Goal: Find specific page/section: Find specific page/section

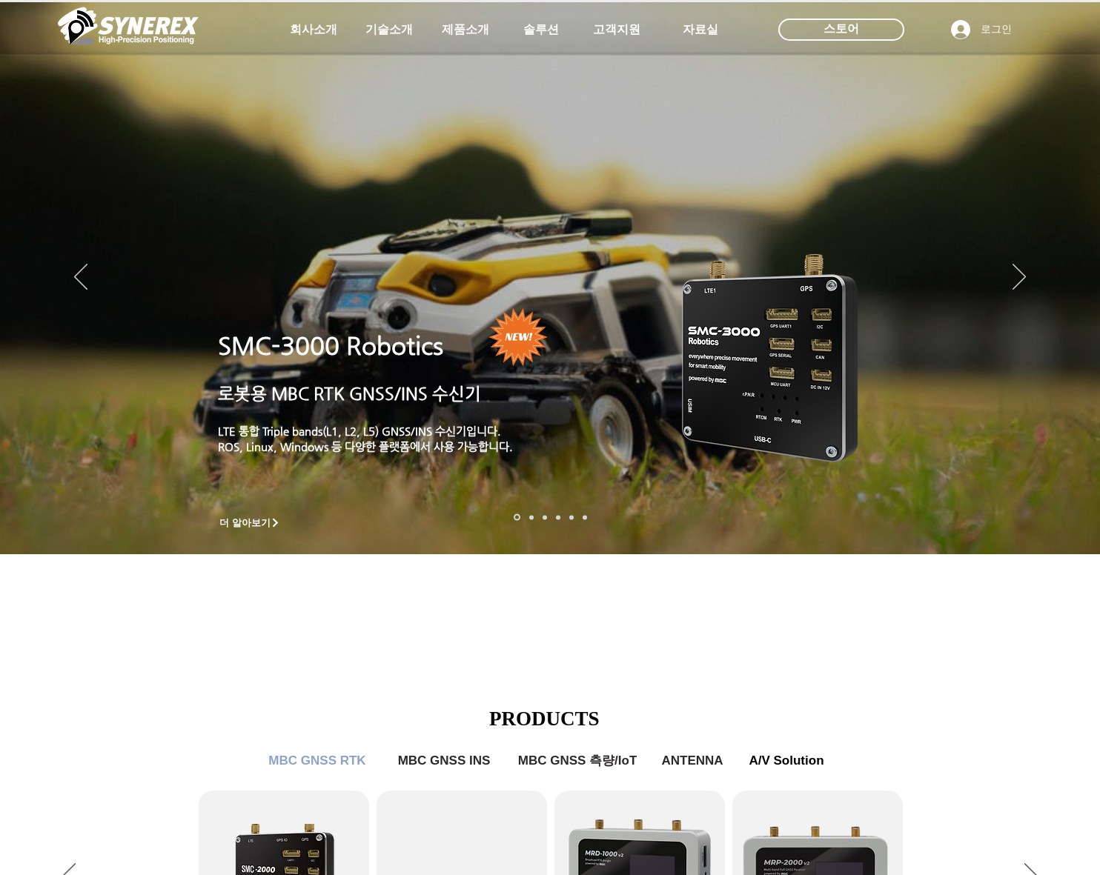
click at [454, 70] on icon "사이트로 돌아가기" at bounding box center [452, 65] width 14 height 19
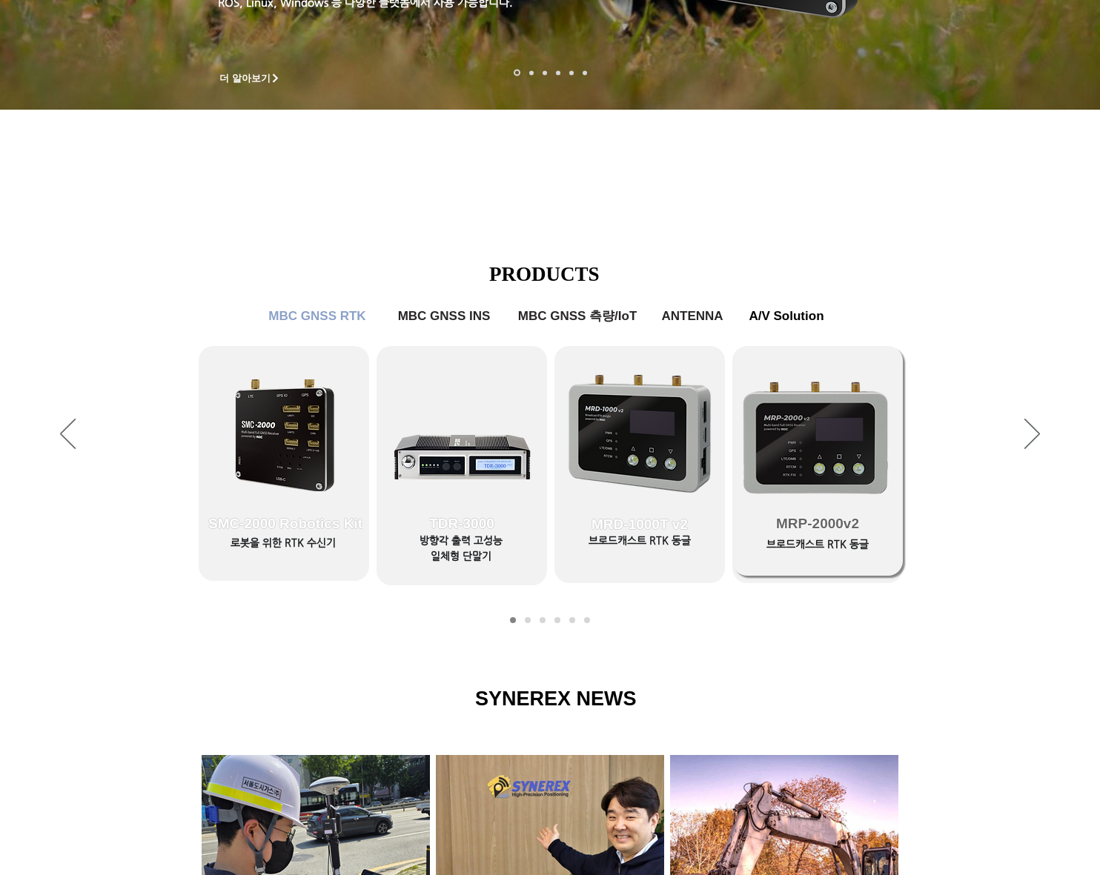
scroll to position [519, 0]
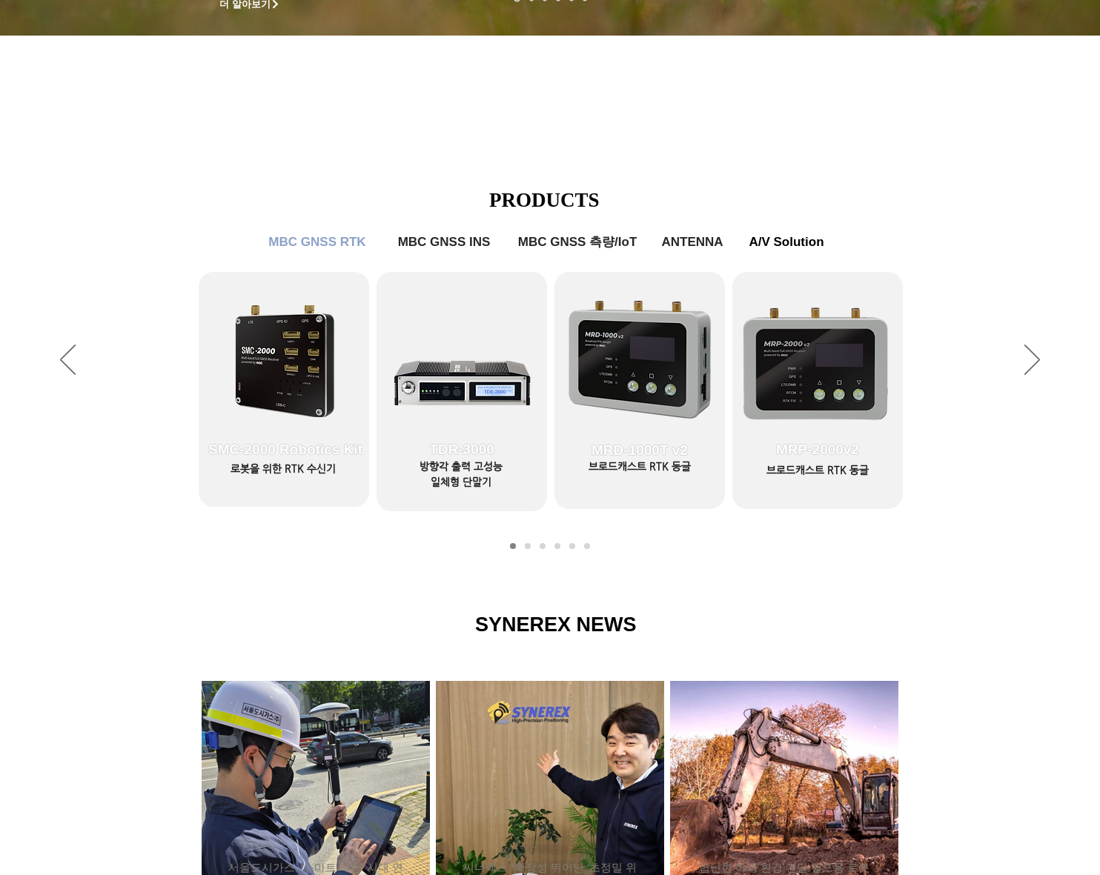
click at [997, 386] on div "슬라이드쇼" at bounding box center [550, 361] width 1100 height 408
click at [1004, 377] on div "슬라이드쇼" at bounding box center [550, 361] width 1100 height 408
click at [1017, 371] on div "슬라이드쇼" at bounding box center [550, 361] width 1100 height 408
click at [1030, 364] on icon "다음" at bounding box center [1032, 360] width 16 height 30
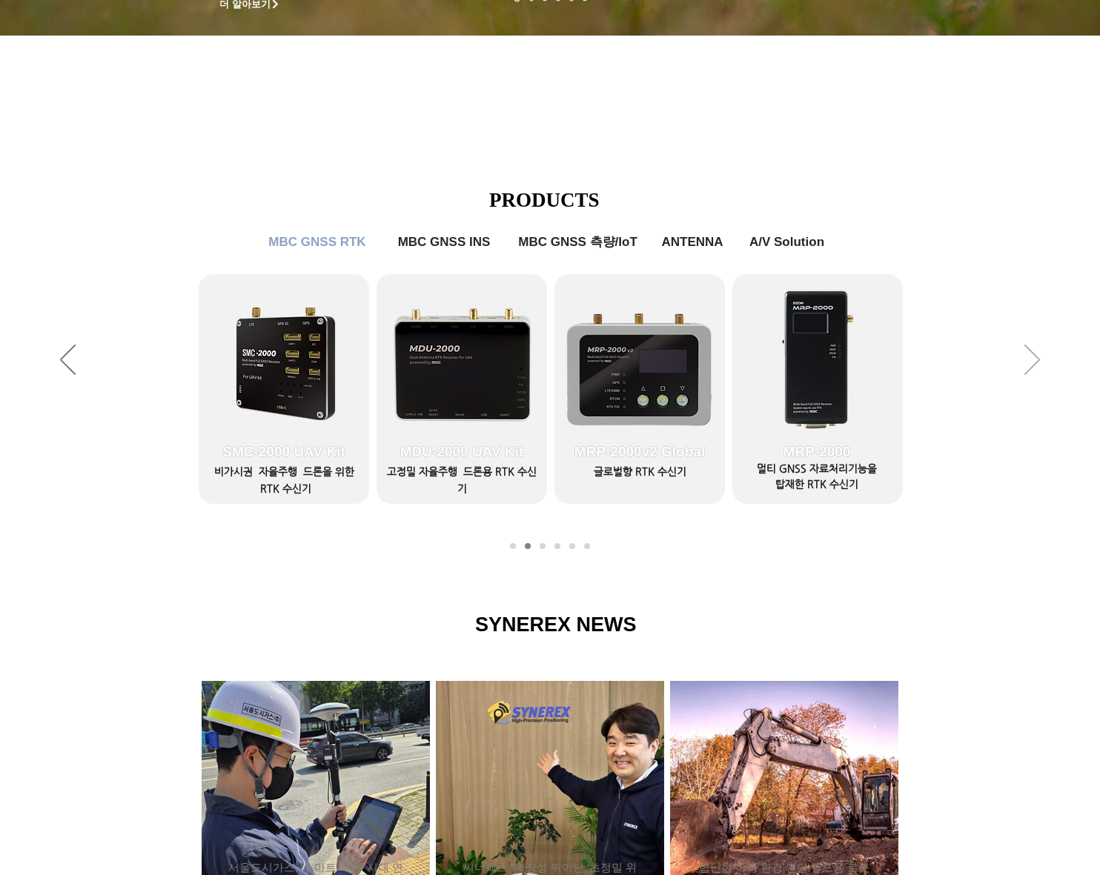
click at [1033, 361] on icon "다음" at bounding box center [1032, 360] width 16 height 30
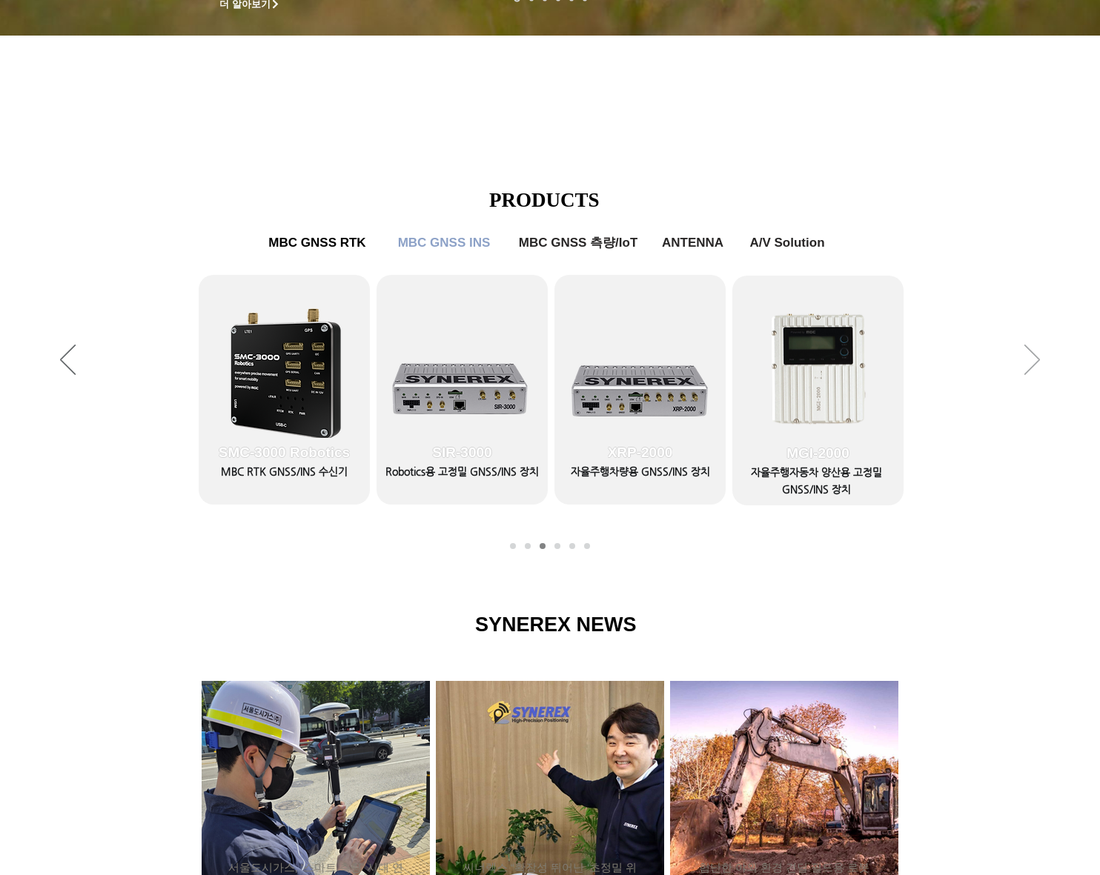
click at [1033, 361] on icon "다음" at bounding box center [1032, 360] width 16 height 30
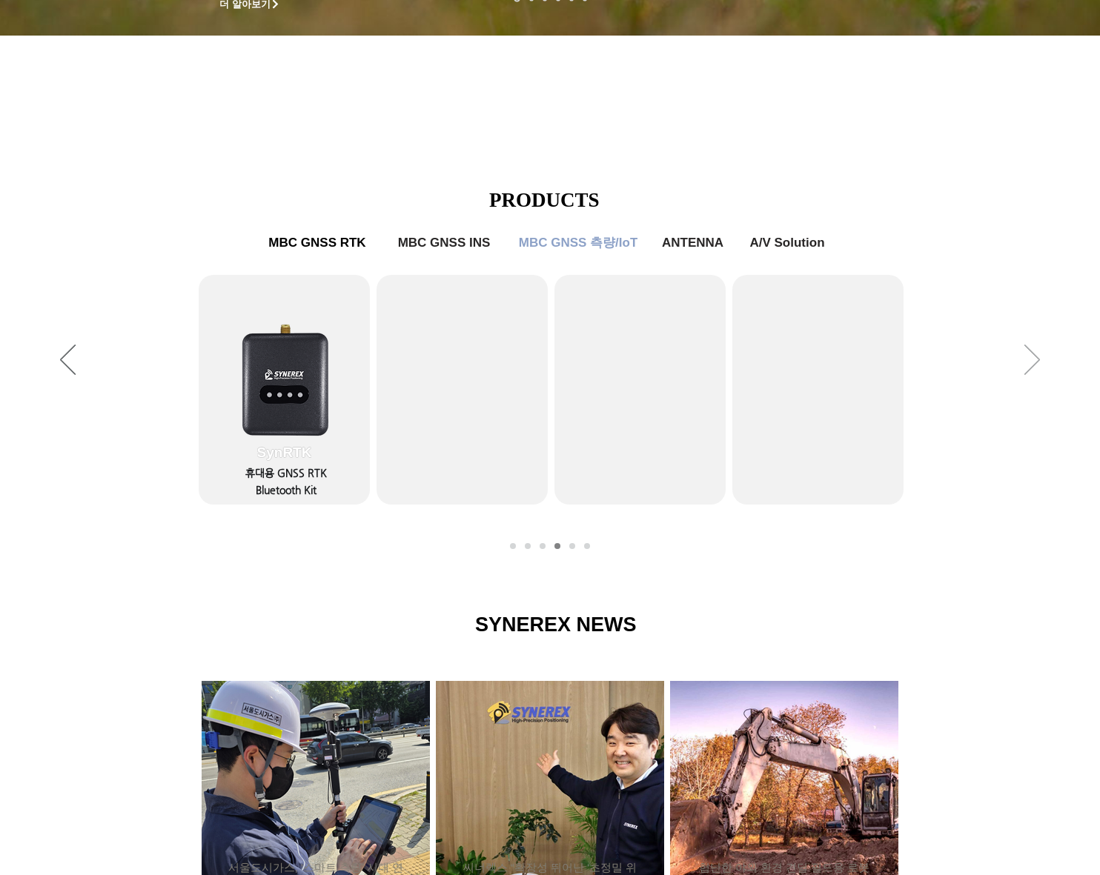
click at [1033, 361] on icon "다음" at bounding box center [1032, 360] width 16 height 30
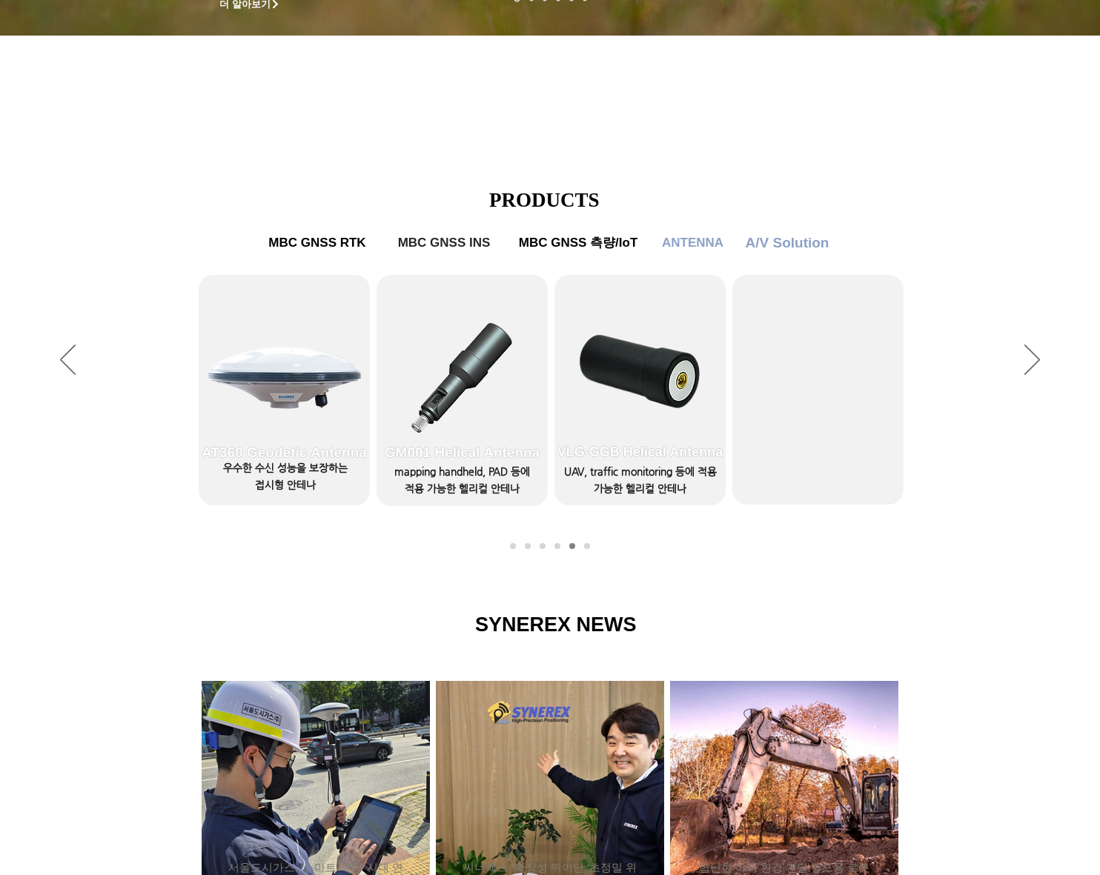
click at [788, 251] on span "A/V Solution" at bounding box center [788, 243] width 84 height 16
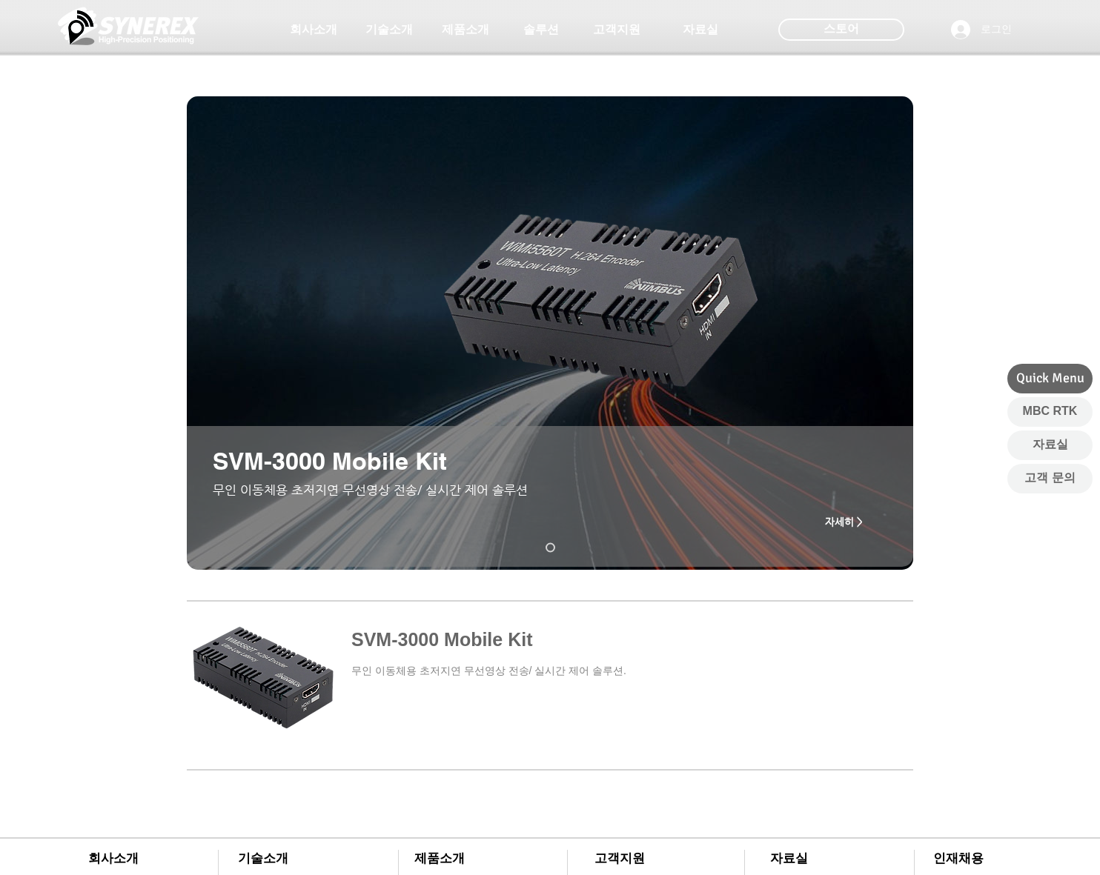
scroll to position [326, 0]
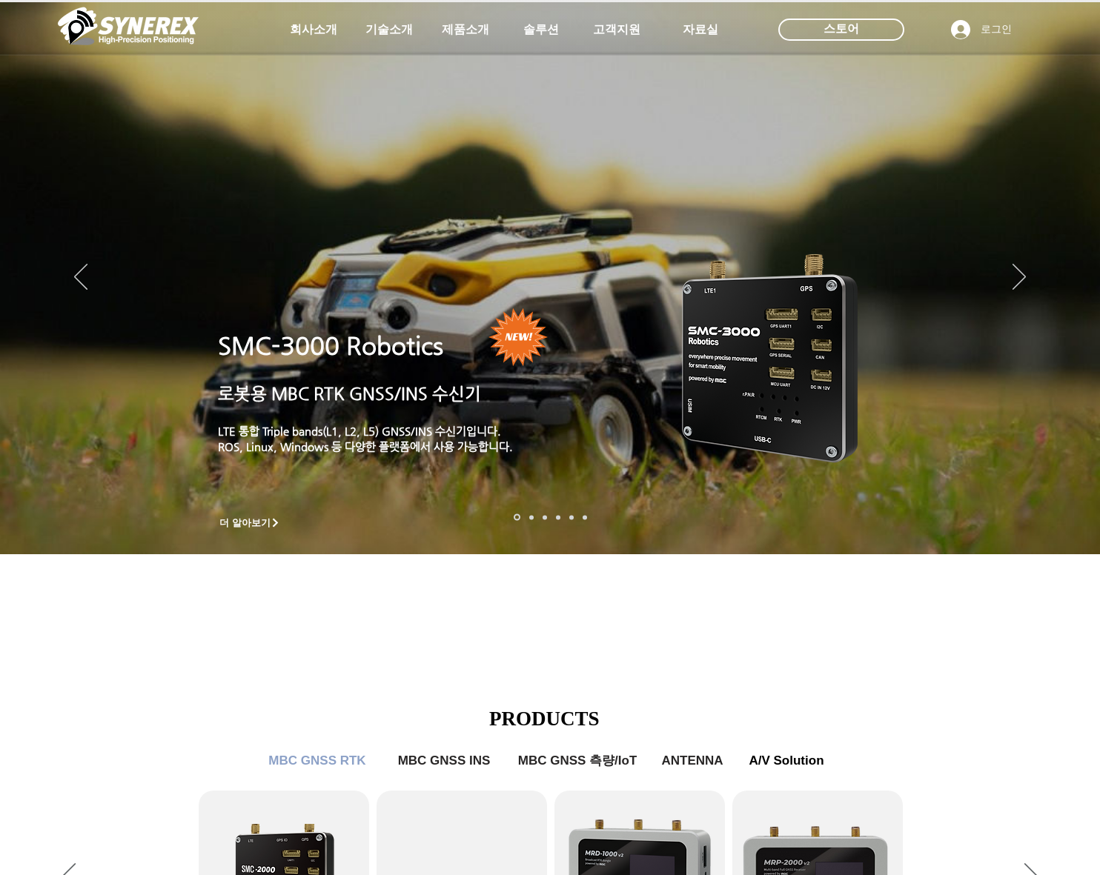
click at [1026, 278] on img "슬라이드쇼" at bounding box center [550, 278] width 1100 height 552
click at [1018, 281] on icon "다음" at bounding box center [1019, 277] width 13 height 26
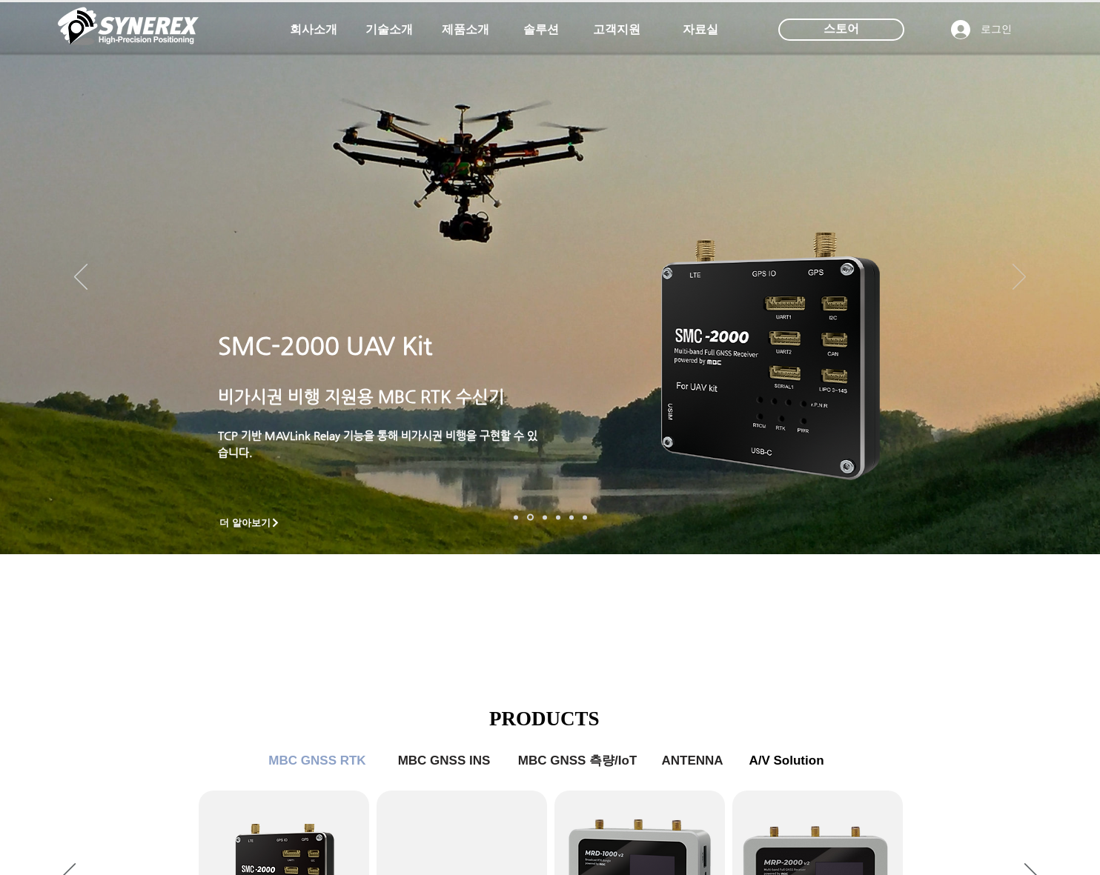
click at [1017, 283] on icon "다음" at bounding box center [1019, 277] width 13 height 26
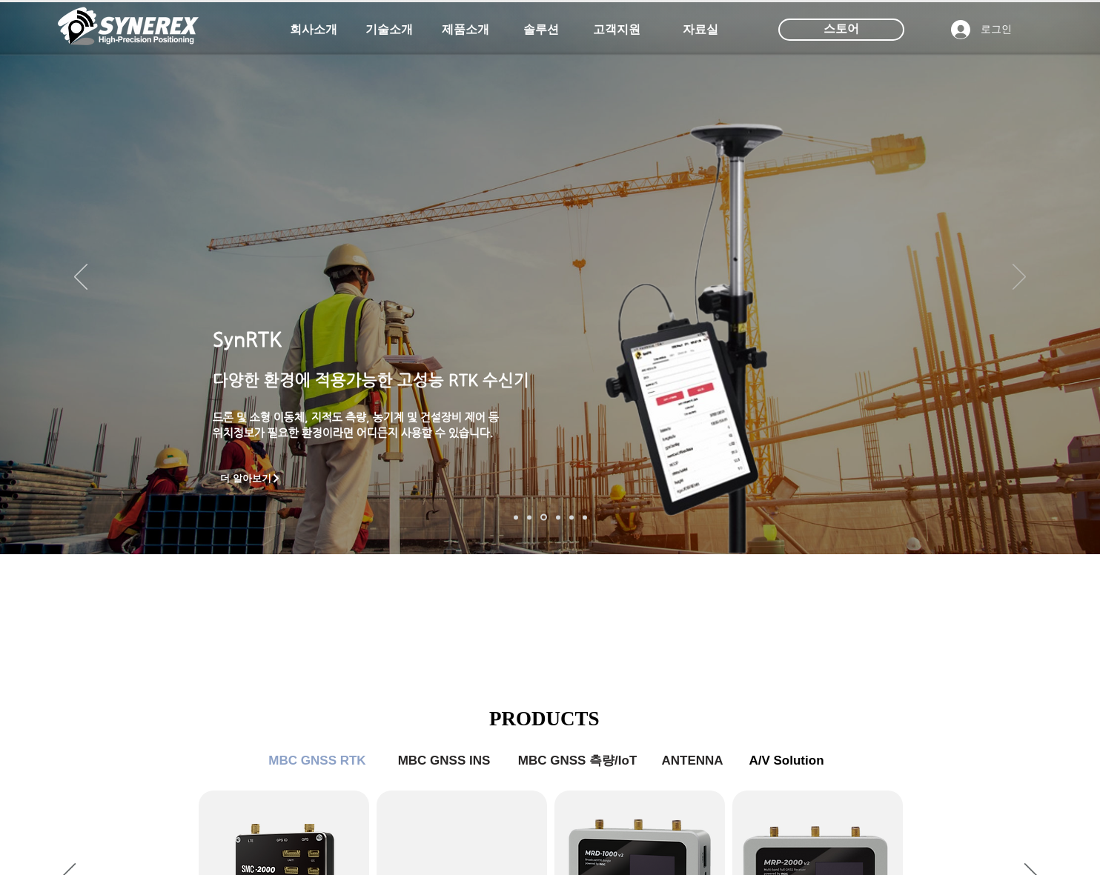
click at [1017, 286] on icon "다음" at bounding box center [1019, 278] width 13 height 26
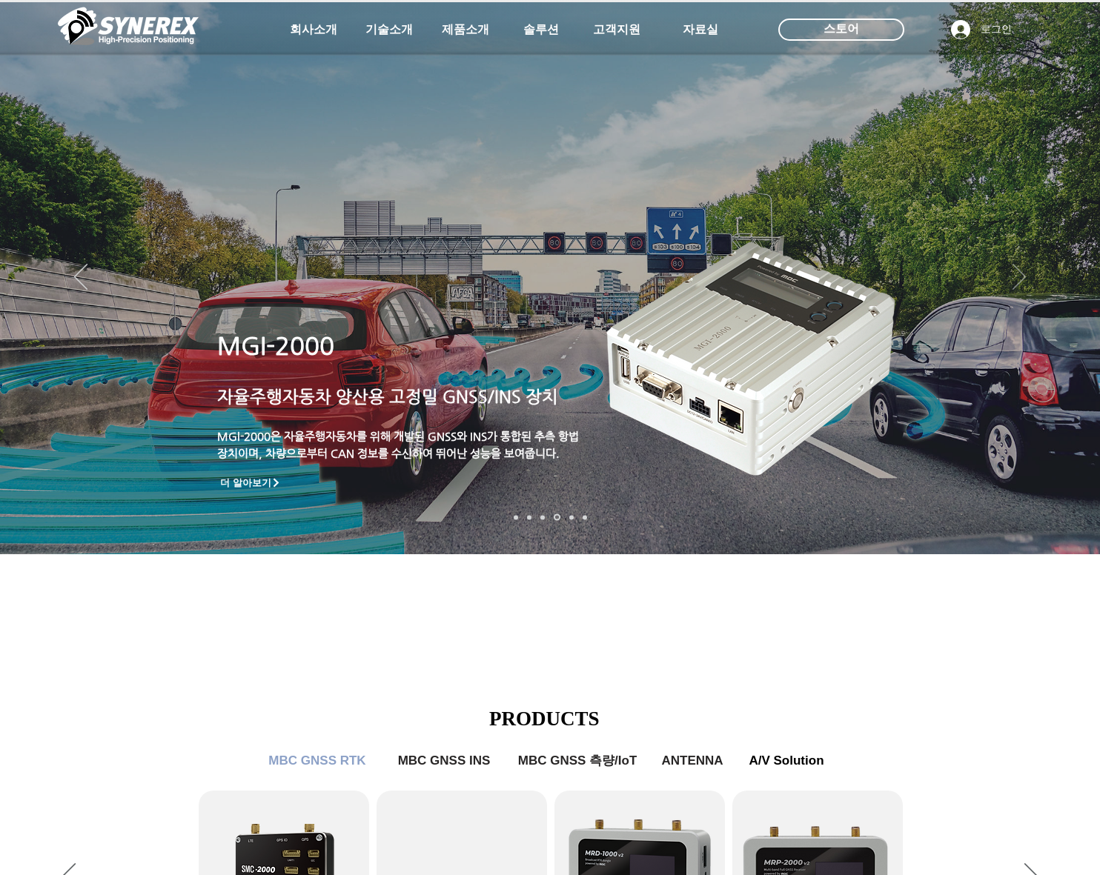
click at [1017, 286] on icon "다음" at bounding box center [1019, 278] width 13 height 26
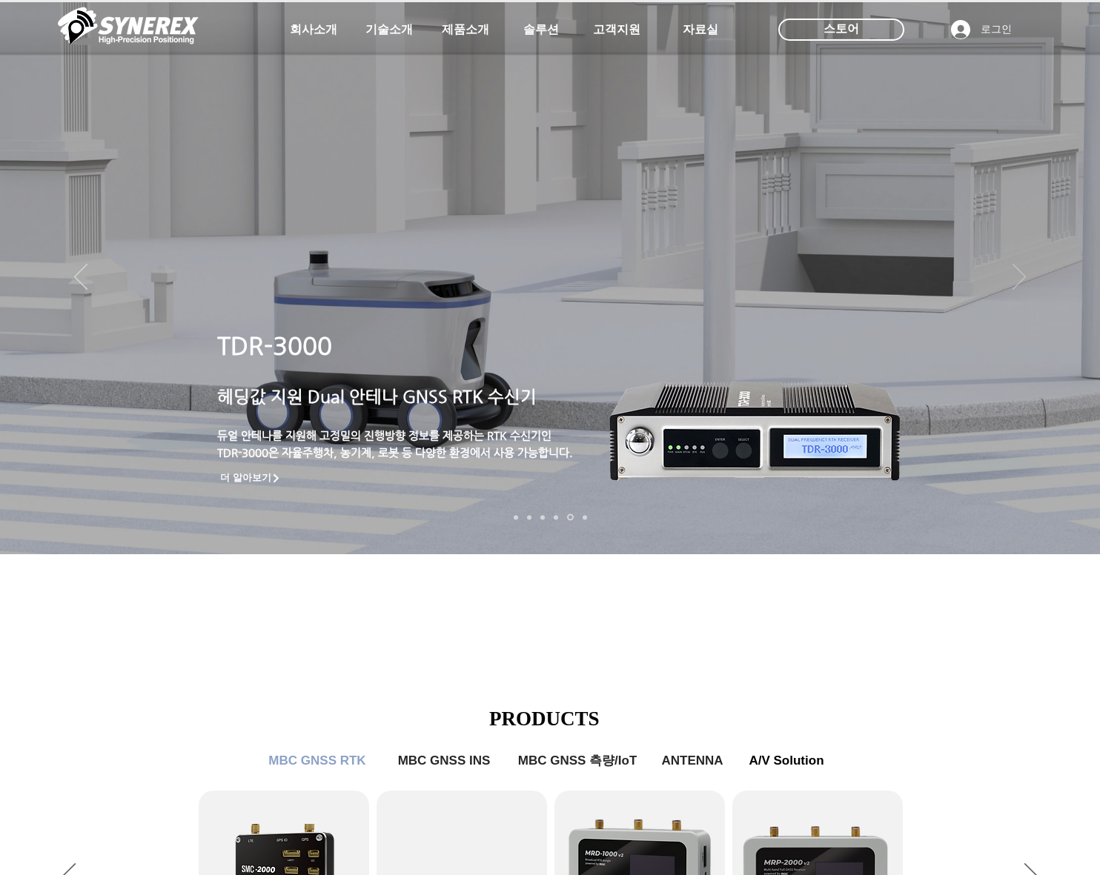
click at [1017, 286] on icon "다음" at bounding box center [1019, 278] width 13 height 26
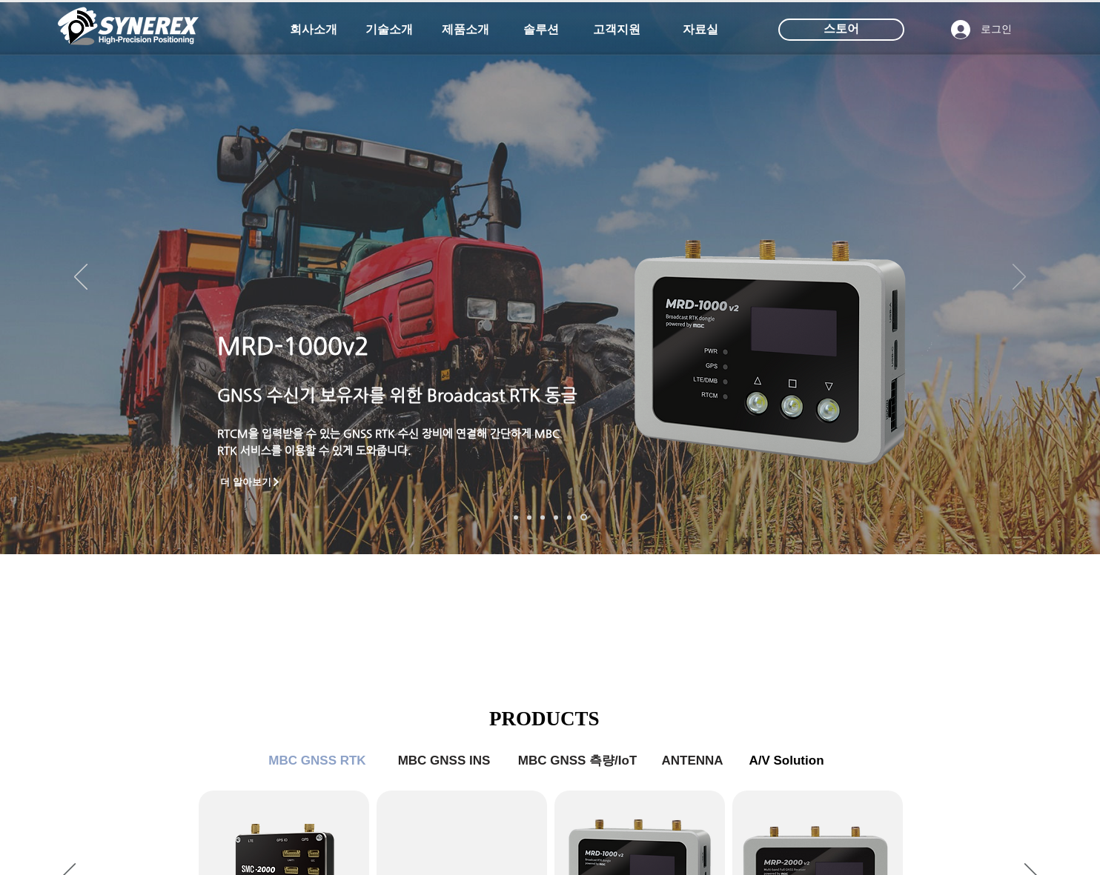
click at [1017, 286] on icon "다음" at bounding box center [1019, 278] width 13 height 26
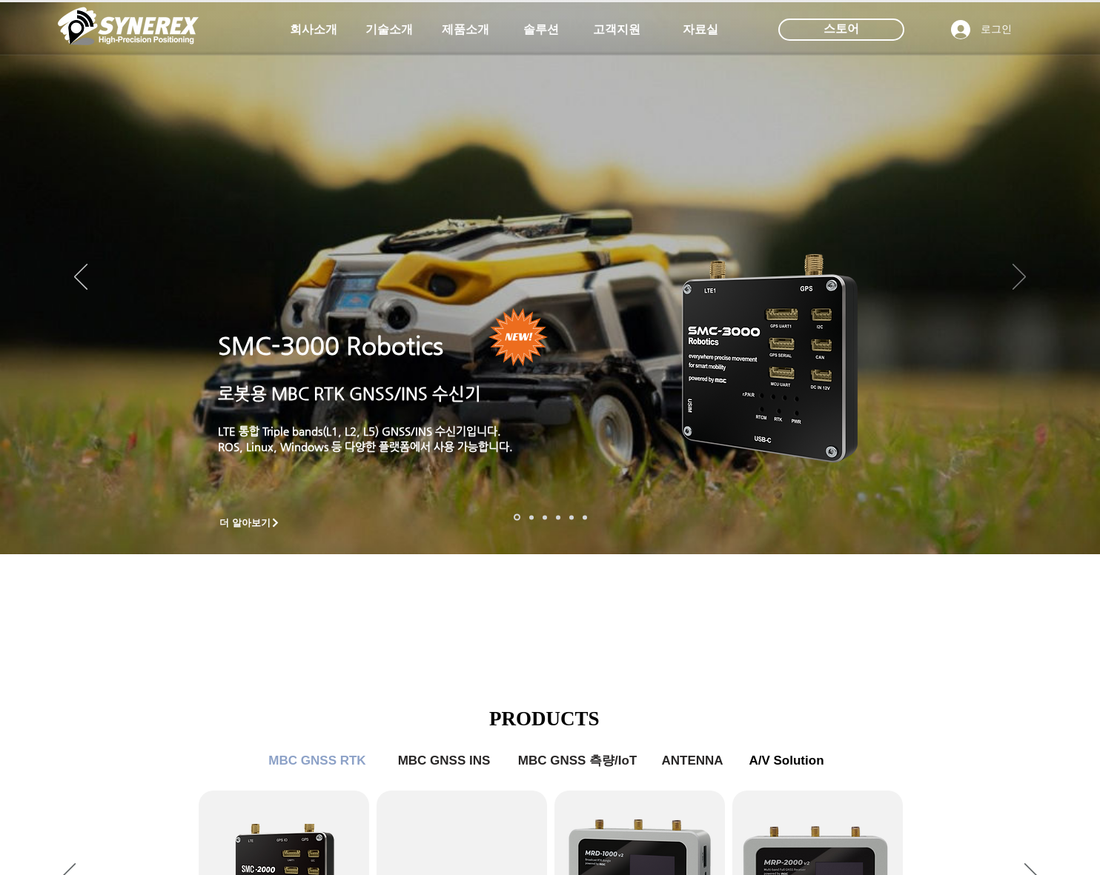
click at [1017, 286] on icon "다음" at bounding box center [1019, 278] width 13 height 26
